Goal: Task Accomplishment & Management: Use online tool/utility

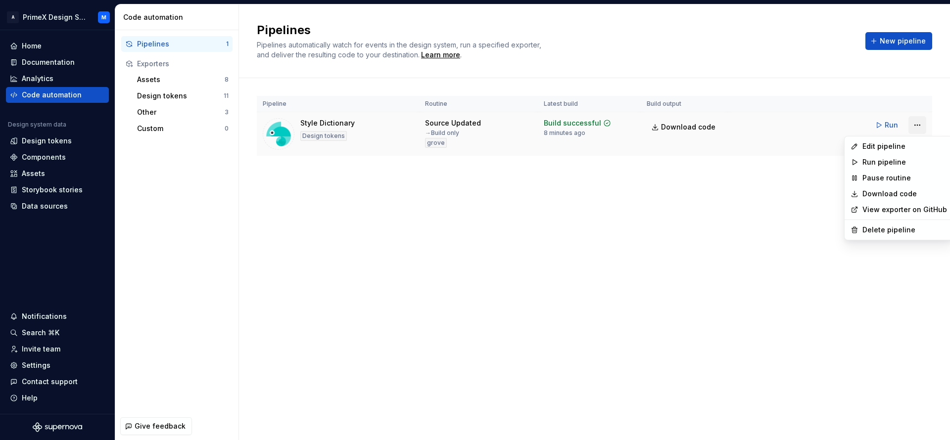
click at [916, 128] on html "A PrimeX Design System M Home Documentation Analytics Code automation Design sy…" at bounding box center [475, 220] width 950 height 440
click at [883, 163] on div "Run pipeline" at bounding box center [904, 162] width 85 height 10
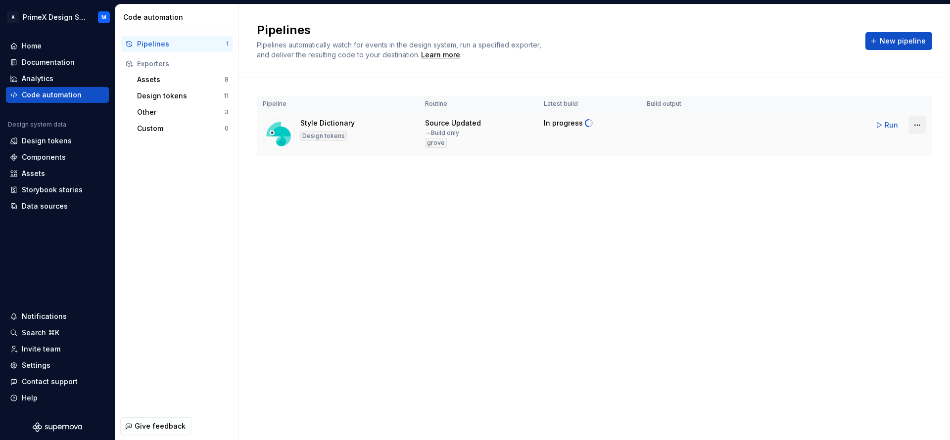
click at [918, 127] on html "A PrimeX Design System M Home Documentation Analytics Code automation Design sy…" at bounding box center [475, 220] width 950 height 440
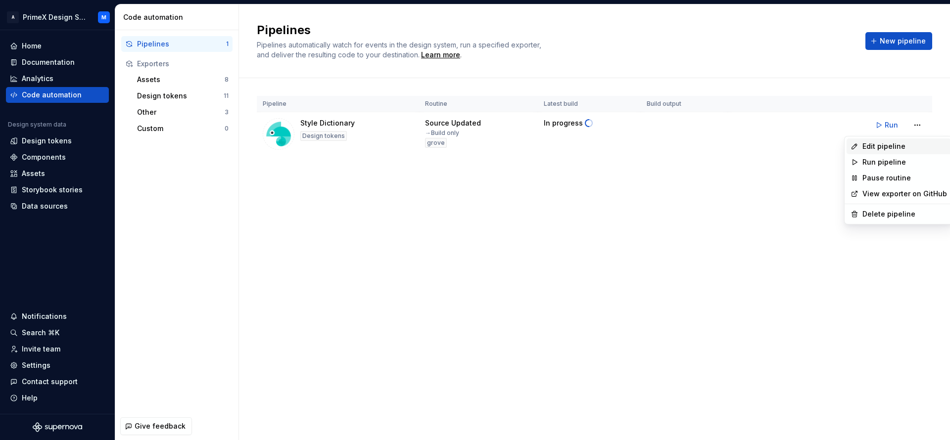
click at [900, 151] on div "Edit pipeline" at bounding box center [904, 147] width 85 height 10
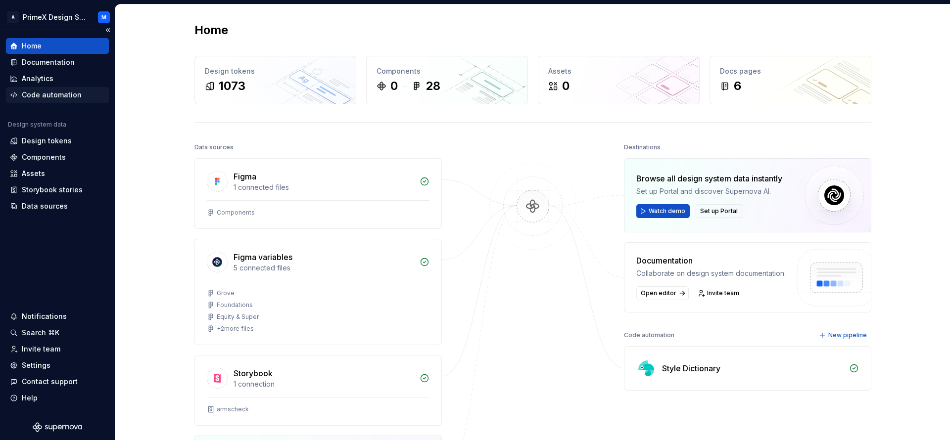
click at [41, 99] on div "Code automation" at bounding box center [52, 95] width 60 height 10
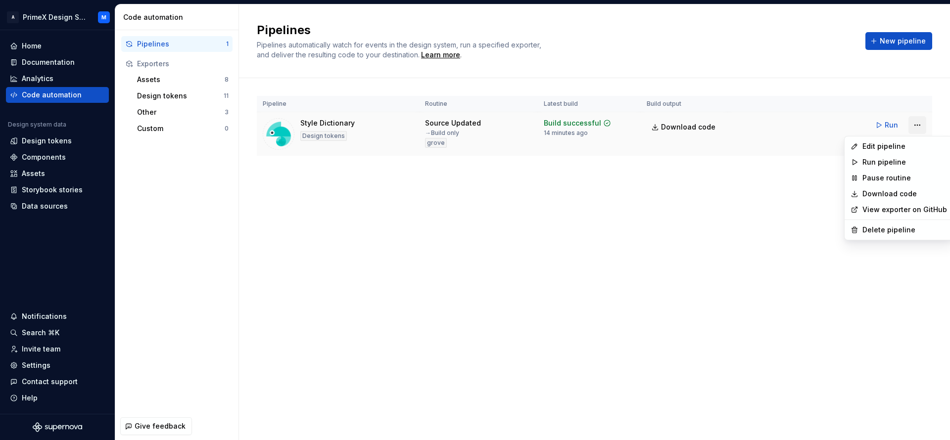
click at [912, 129] on html "A PrimeX Design System M Home Documentation Analytics Code automation Design sy…" at bounding box center [475, 220] width 950 height 440
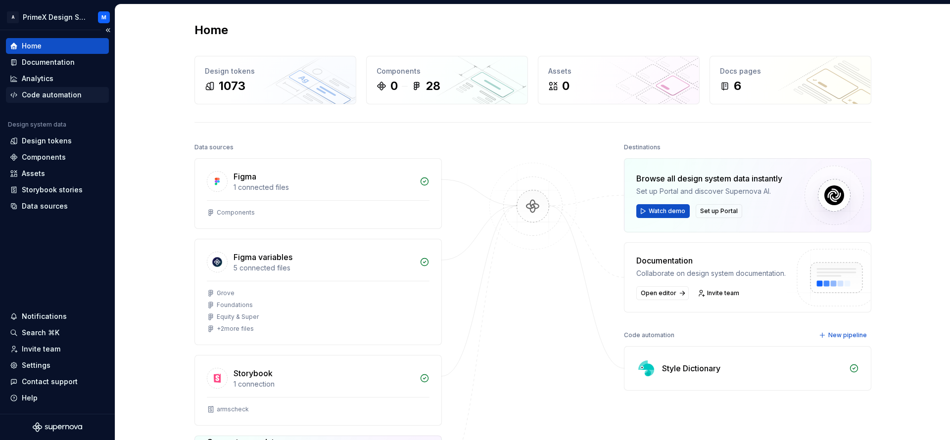
click at [75, 88] on div "Code automation" at bounding box center [57, 95] width 103 height 16
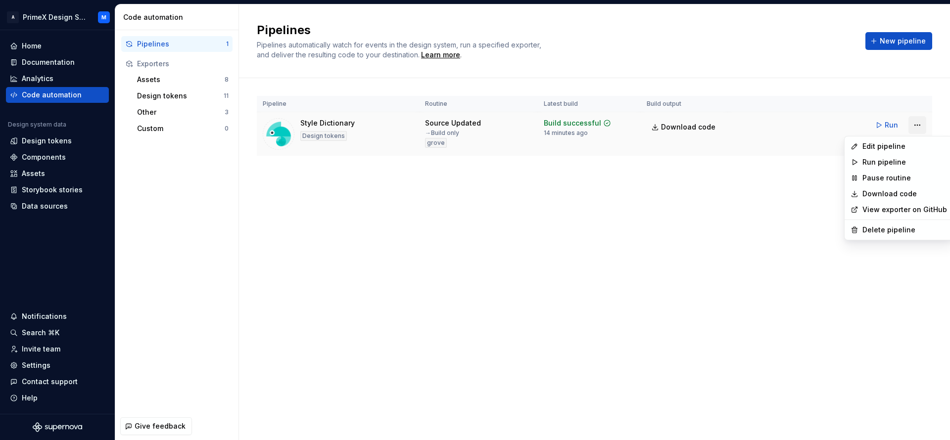
click at [920, 124] on html "A PrimeX Design System M Home Documentation Analytics Code automation Design sy…" at bounding box center [475, 220] width 950 height 440
click at [888, 151] on div "Edit pipeline" at bounding box center [904, 147] width 85 height 10
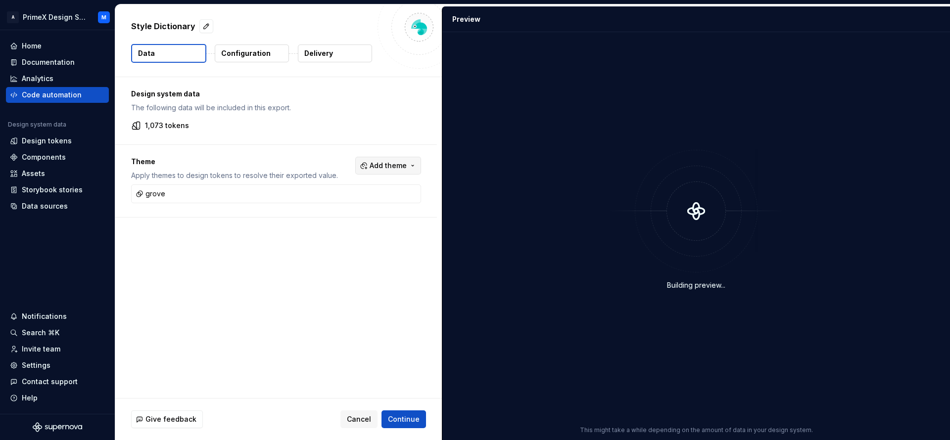
click at [376, 164] on span "Add theme" at bounding box center [388, 166] width 37 height 10
click at [308, 333] on div "Suggestions" at bounding box center [310, 332] width 8 height 8
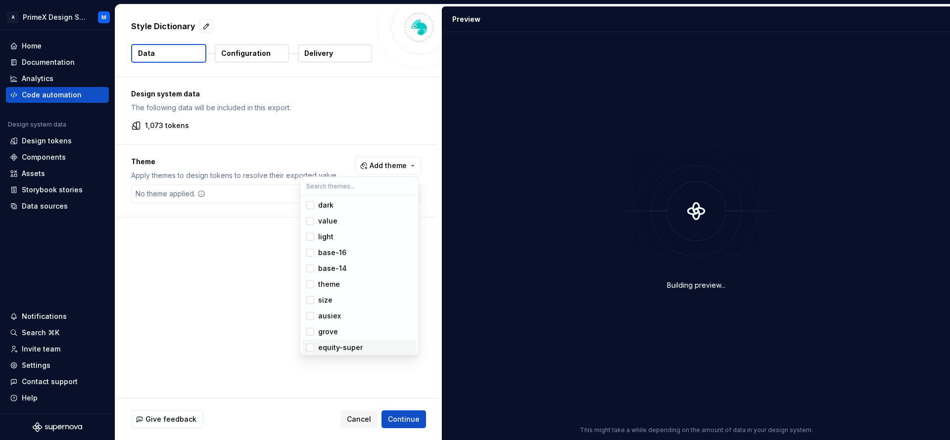
click at [309, 345] on div "Suggestions" at bounding box center [310, 348] width 8 height 8
click at [411, 420] on html "A PrimeX Design System M Home Documentation Analytics Code automation Design sy…" at bounding box center [475, 220] width 950 height 440
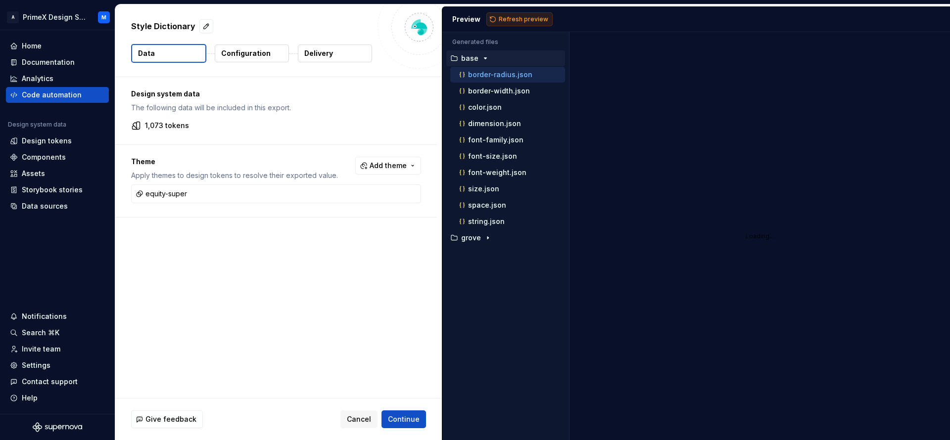
click at [534, 18] on span "Refresh preview" at bounding box center [523, 19] width 49 height 8
click at [509, 237] on icon "button" at bounding box center [509, 238] width 1 height 2
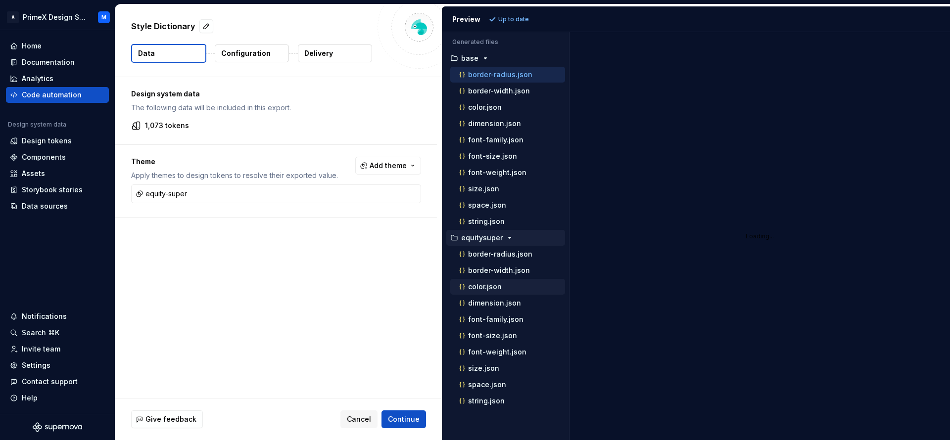
click at [501, 291] on div "color.json" at bounding box center [511, 287] width 108 height 10
click at [471, 286] on p "color.json" at bounding box center [485, 287] width 34 height 8
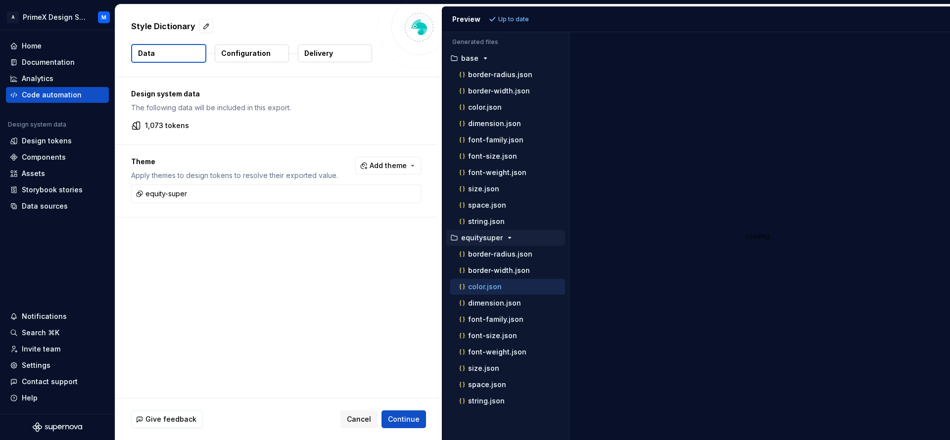
click at [471, 286] on p "color.json" at bounding box center [485, 287] width 34 height 8
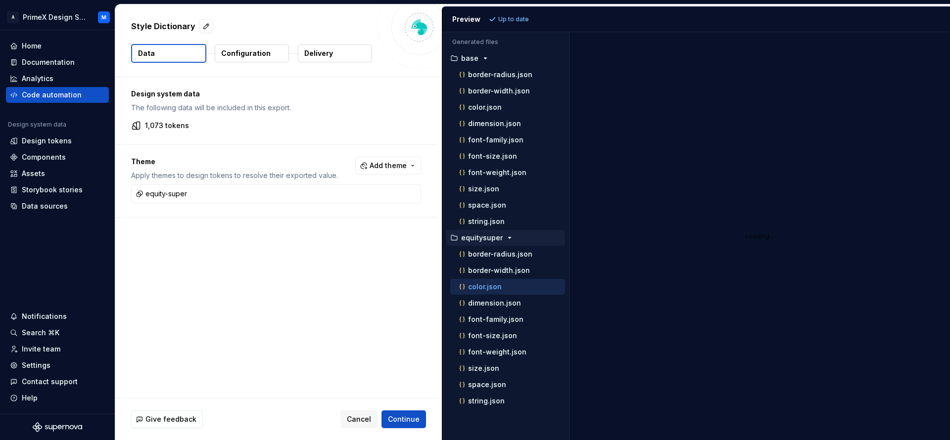
click at [471, 286] on p "color.json" at bounding box center [485, 287] width 34 height 8
click at [472, 298] on button "dimension.json" at bounding box center [507, 303] width 115 height 11
click at [460, 180] on div "font-weight.json" at bounding box center [507, 173] width 115 height 16
click at [479, 199] on div "space.json" at bounding box center [507, 205] width 115 height 16
click at [479, 215] on div "string.json" at bounding box center [507, 222] width 115 height 16
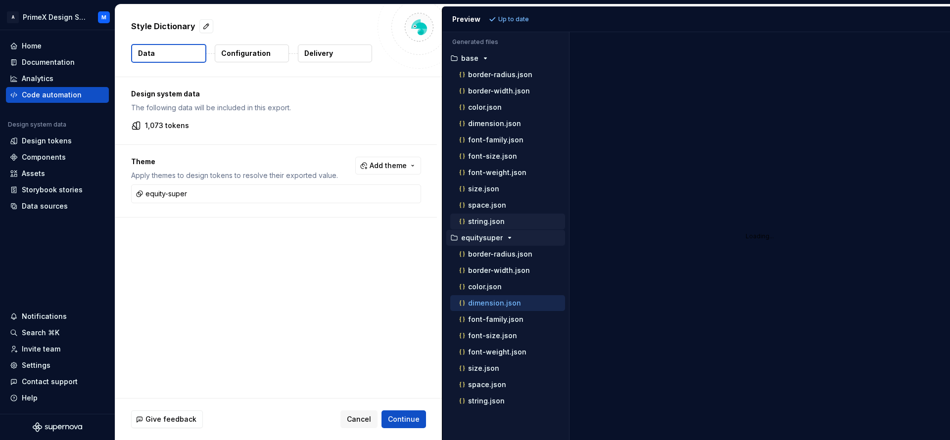
click at [479, 222] on p "string.json" at bounding box center [486, 222] width 37 height 8
click at [480, 189] on p "size.json" at bounding box center [483, 189] width 31 height 8
click at [488, 156] on p "font-size.json" at bounding box center [492, 156] width 49 height 8
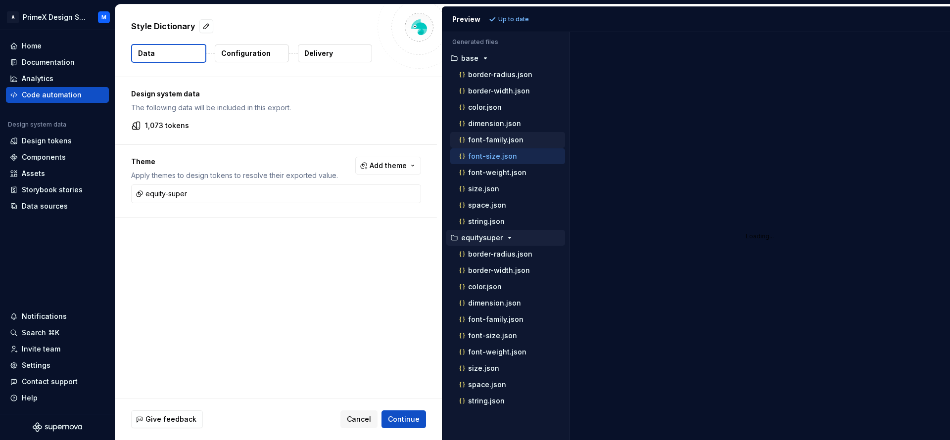
click at [488, 137] on p "font-family.json" at bounding box center [495, 140] width 55 height 8
click at [491, 125] on p "dimension.json" at bounding box center [494, 124] width 53 height 8
click at [493, 117] on div "dimension.json" at bounding box center [507, 124] width 115 height 16
click at [493, 110] on p "color.json" at bounding box center [485, 107] width 34 height 8
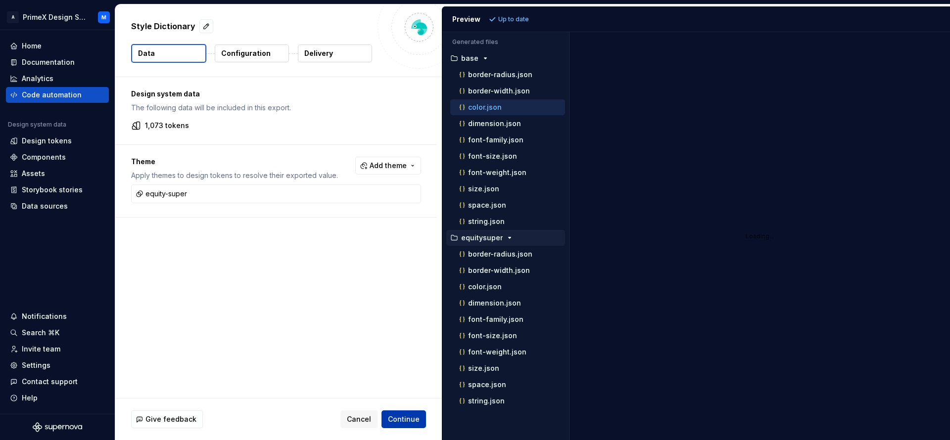
click at [417, 418] on span "Continue" at bounding box center [404, 420] width 32 height 10
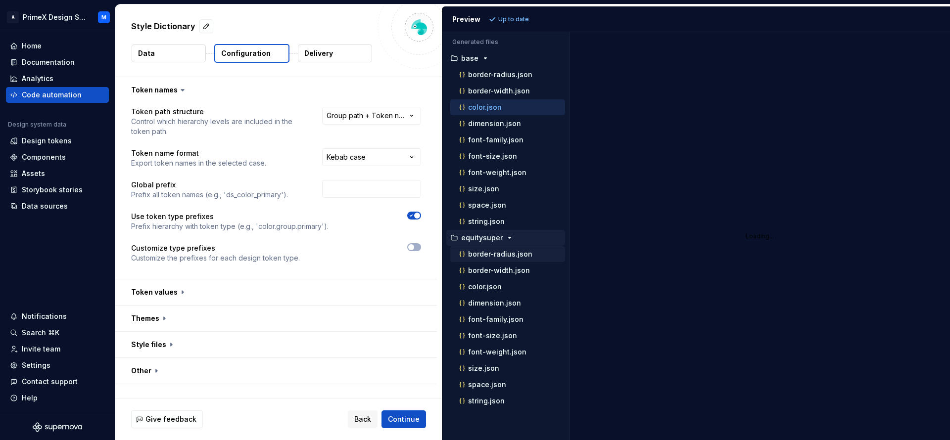
click at [501, 257] on p "border-radius.json" at bounding box center [500, 254] width 64 height 8
click at [497, 277] on div "border-width.json" at bounding box center [507, 271] width 115 height 16
click at [496, 272] on p "border-width.json" at bounding box center [499, 271] width 62 height 8
click at [496, 283] on p "color.json" at bounding box center [485, 287] width 34 height 8
click at [414, 423] on span "Continue" at bounding box center [404, 420] width 32 height 10
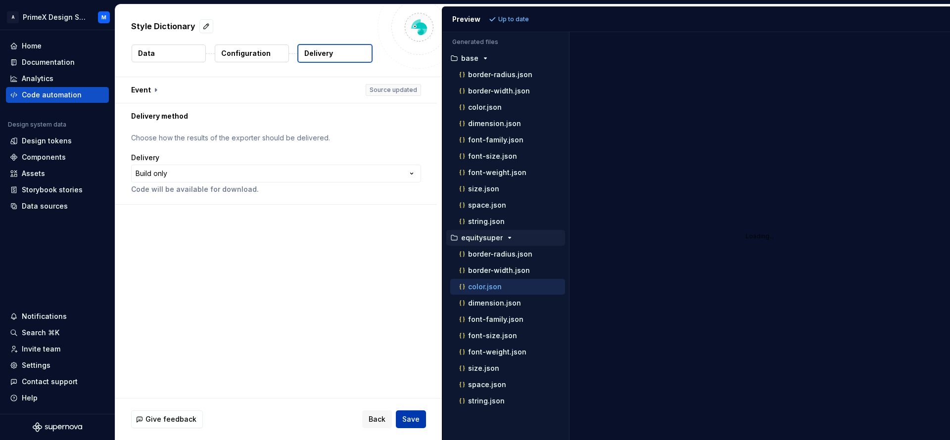
click at [414, 423] on span "Save" at bounding box center [410, 420] width 17 height 10
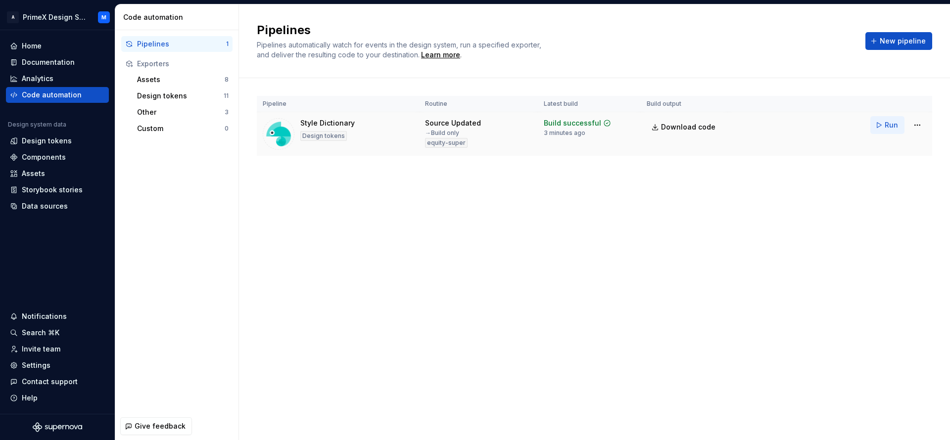
click at [892, 130] on span "Run" at bounding box center [891, 125] width 13 height 10
click at [681, 130] on span "Download code" at bounding box center [688, 127] width 54 height 10
